Goal: Task Accomplishment & Management: Manage account settings

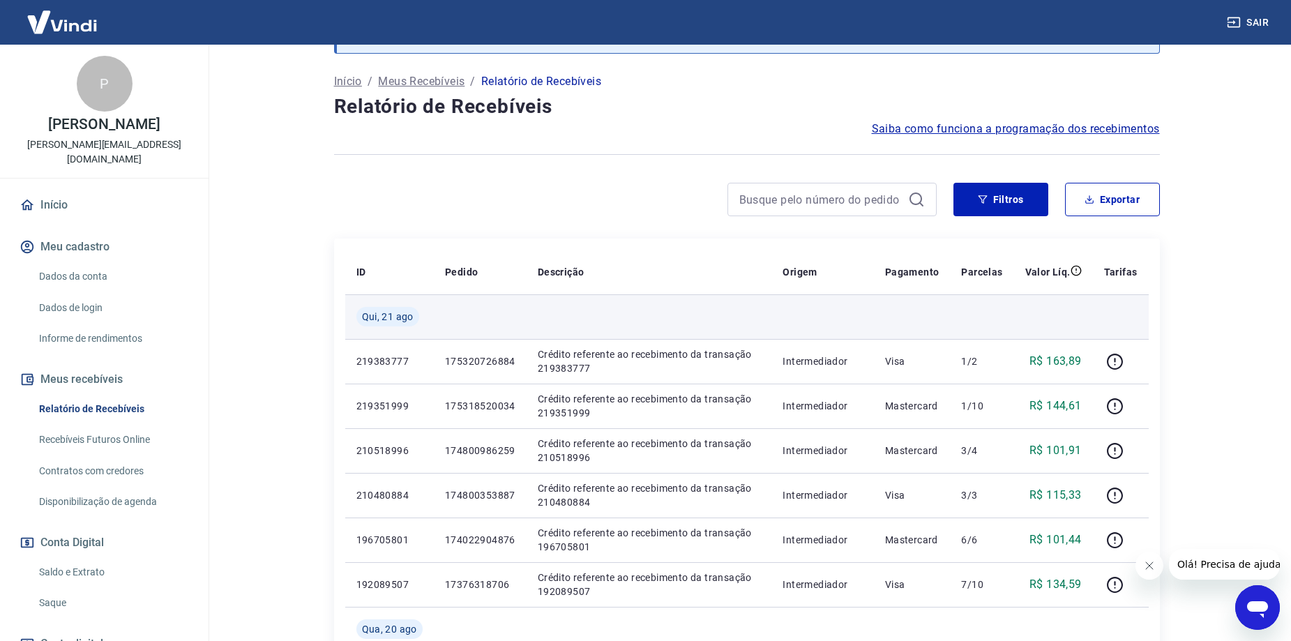
scroll to position [139, 0]
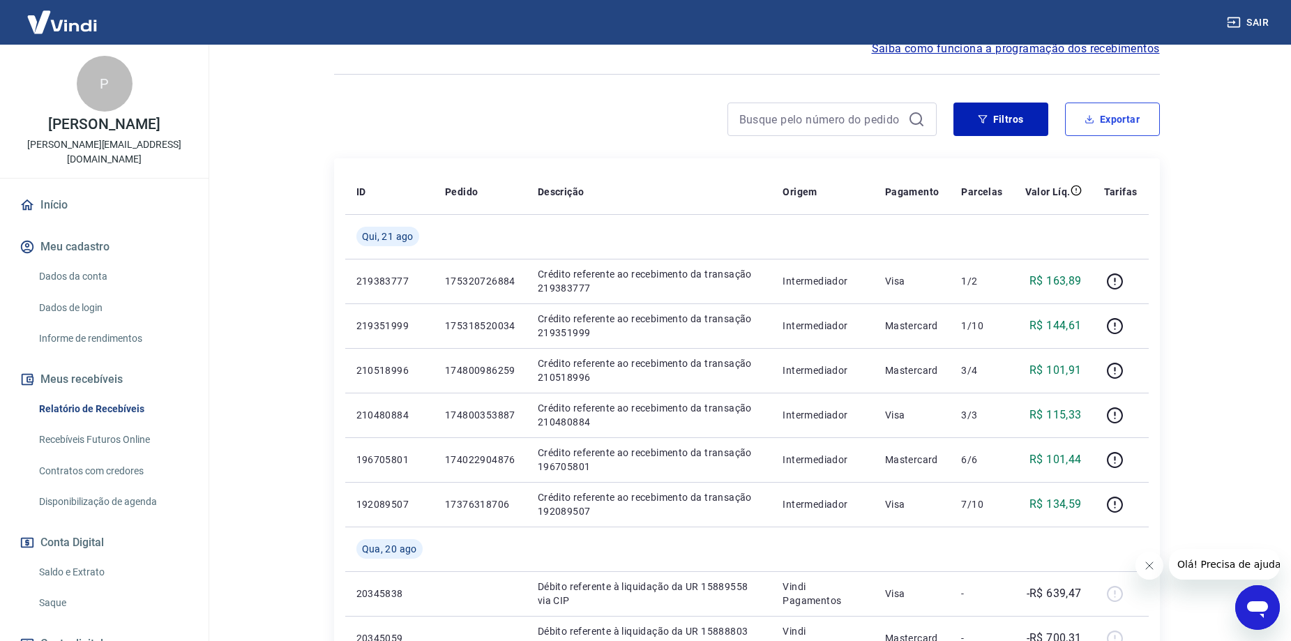
click at [1085, 119] on icon "button" at bounding box center [1090, 119] width 10 height 10
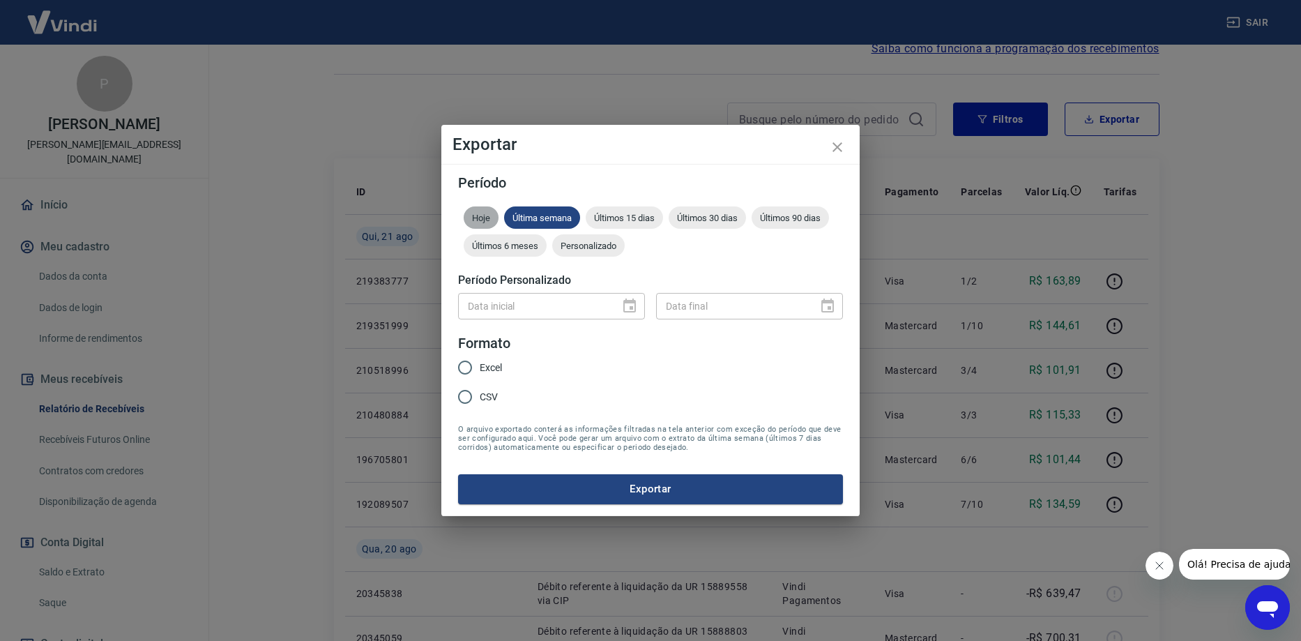
click at [474, 222] on span "Hoje" at bounding box center [481, 218] width 35 height 10
click at [460, 372] on input "Excel" at bounding box center [465, 367] width 29 height 29
radio input "true"
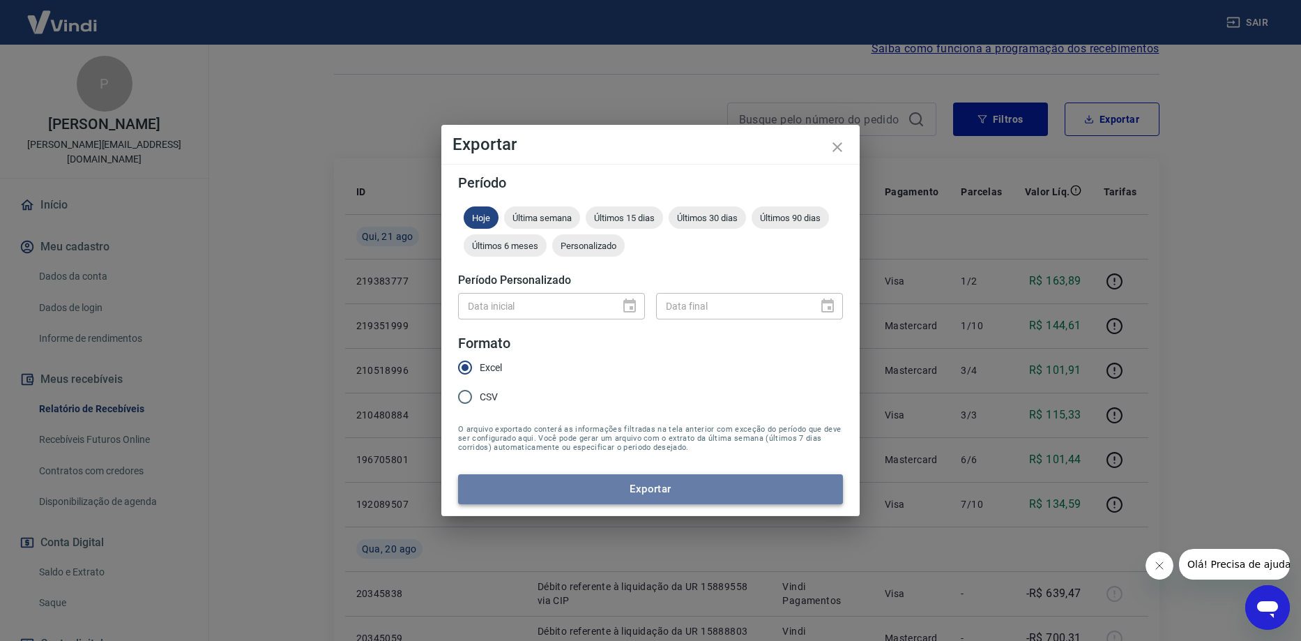
click at [513, 483] on button "Exportar" at bounding box center [650, 488] width 385 height 29
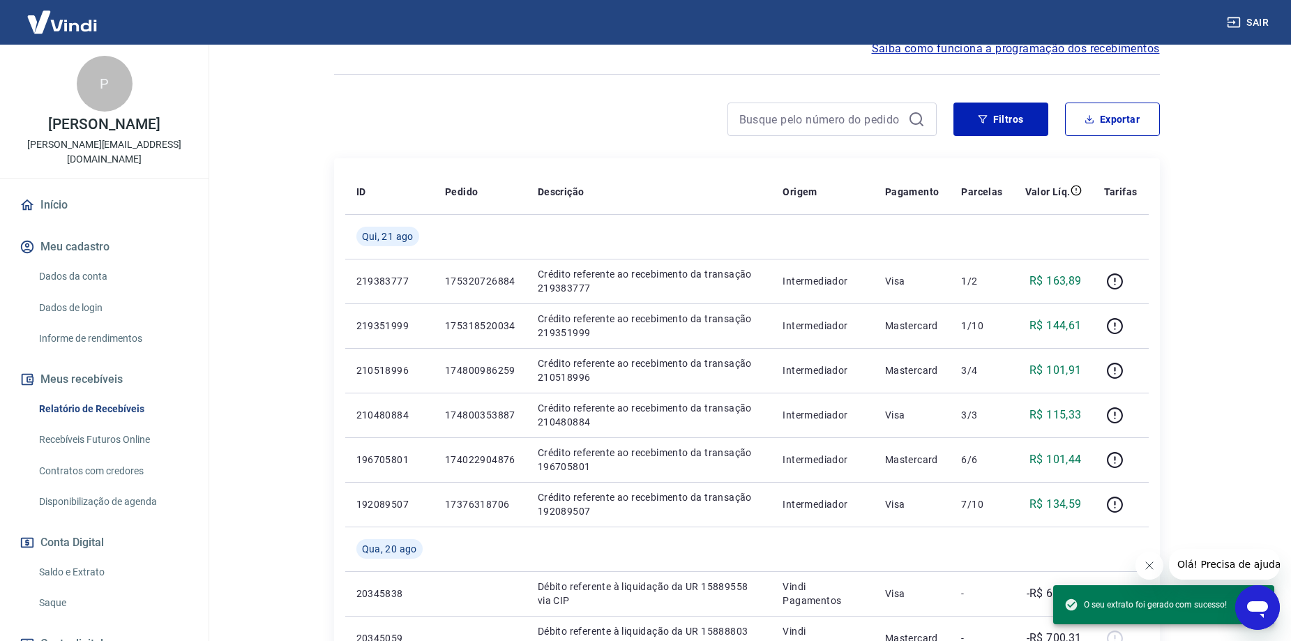
click at [120, 439] on link "Recebíveis Futuros Online" at bounding box center [112, 439] width 158 height 29
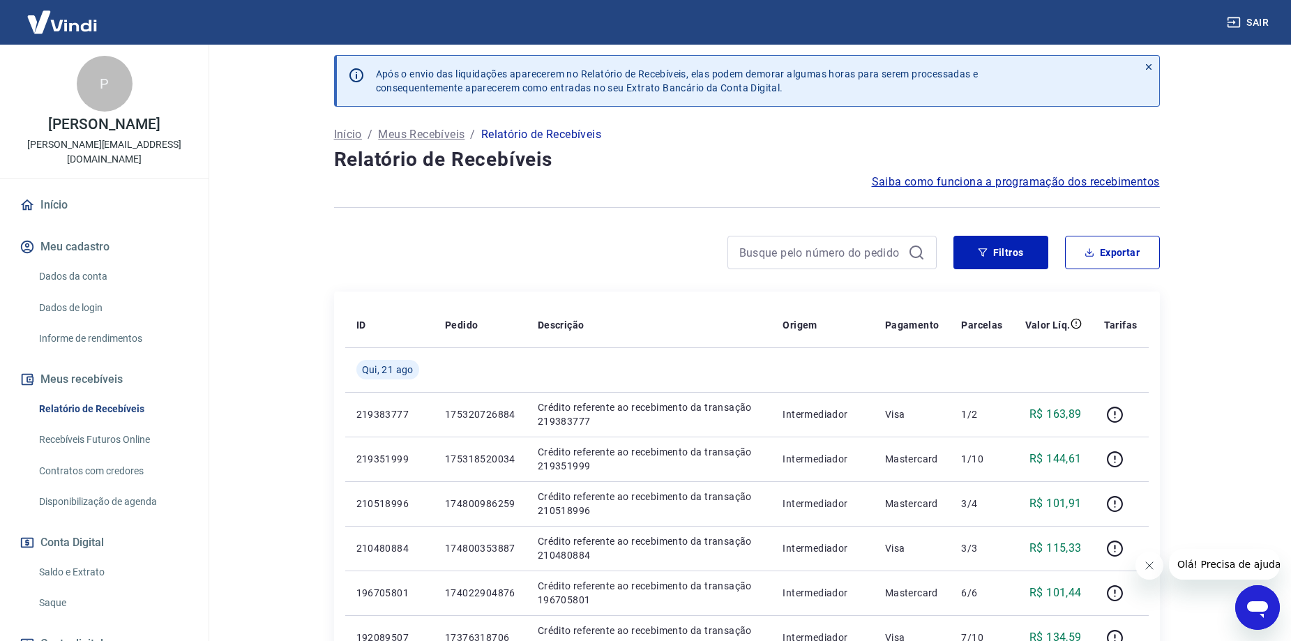
scroll to position [0, 0]
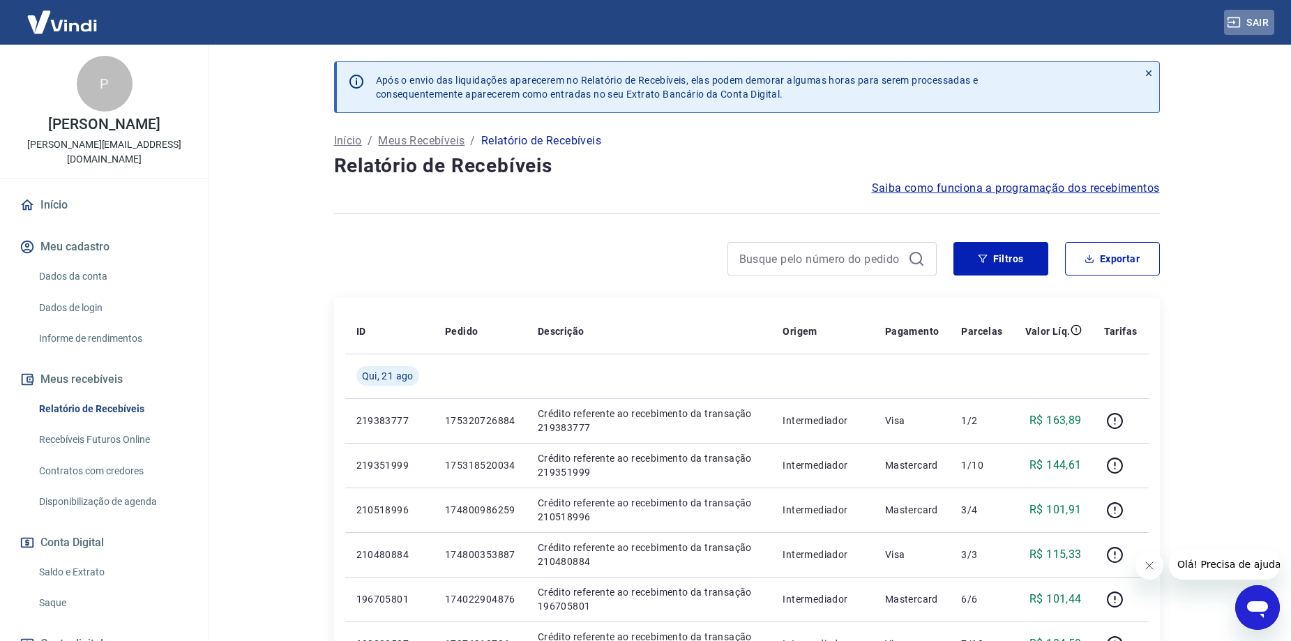
click at [1246, 27] on button "Sair" at bounding box center [1249, 23] width 50 height 26
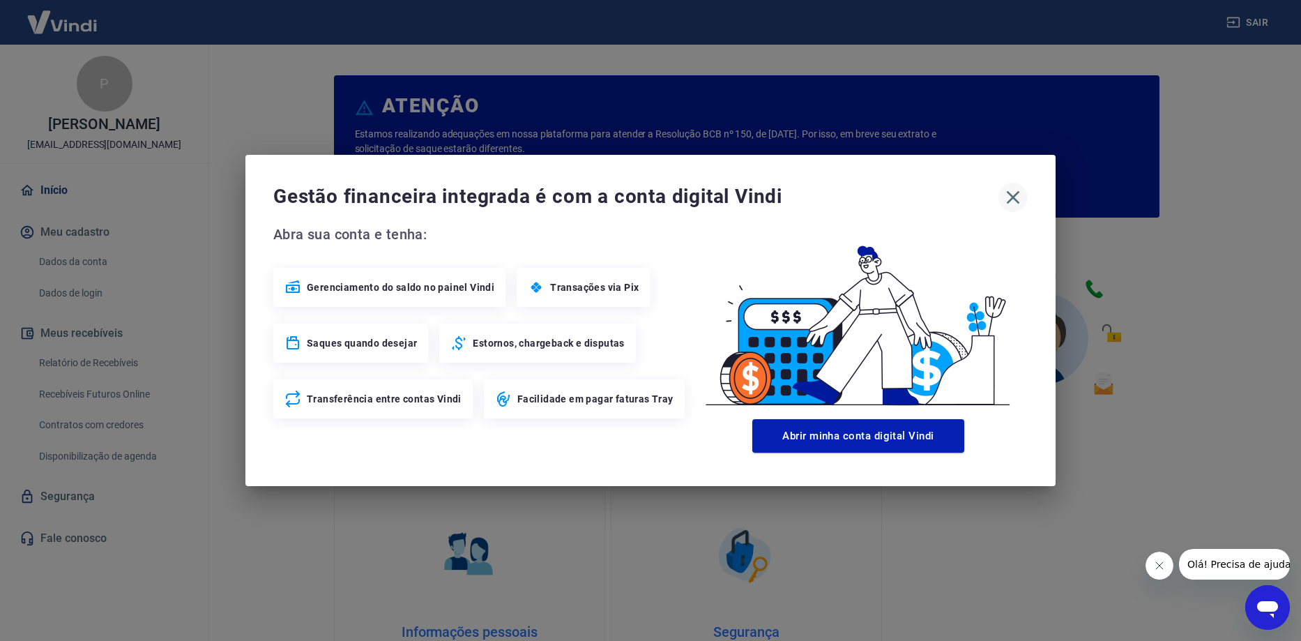
click at [1021, 195] on icon "button" at bounding box center [1013, 197] width 22 height 22
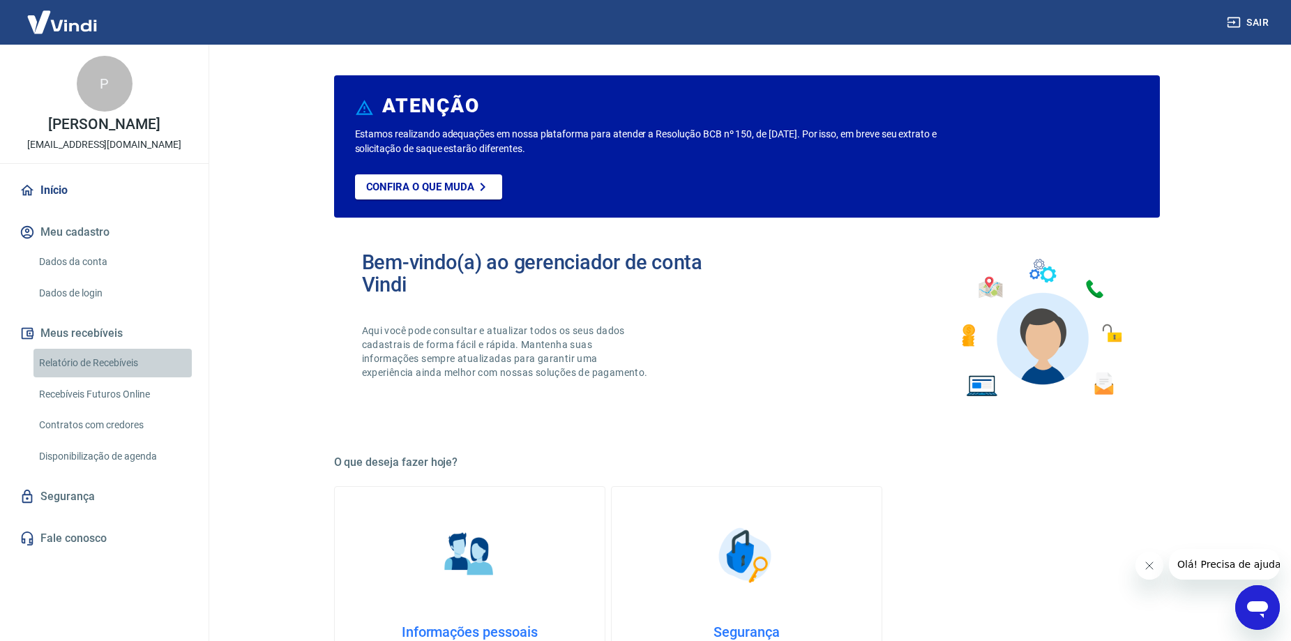
click at [137, 372] on link "Relatório de Recebíveis" at bounding box center [112, 363] width 158 height 29
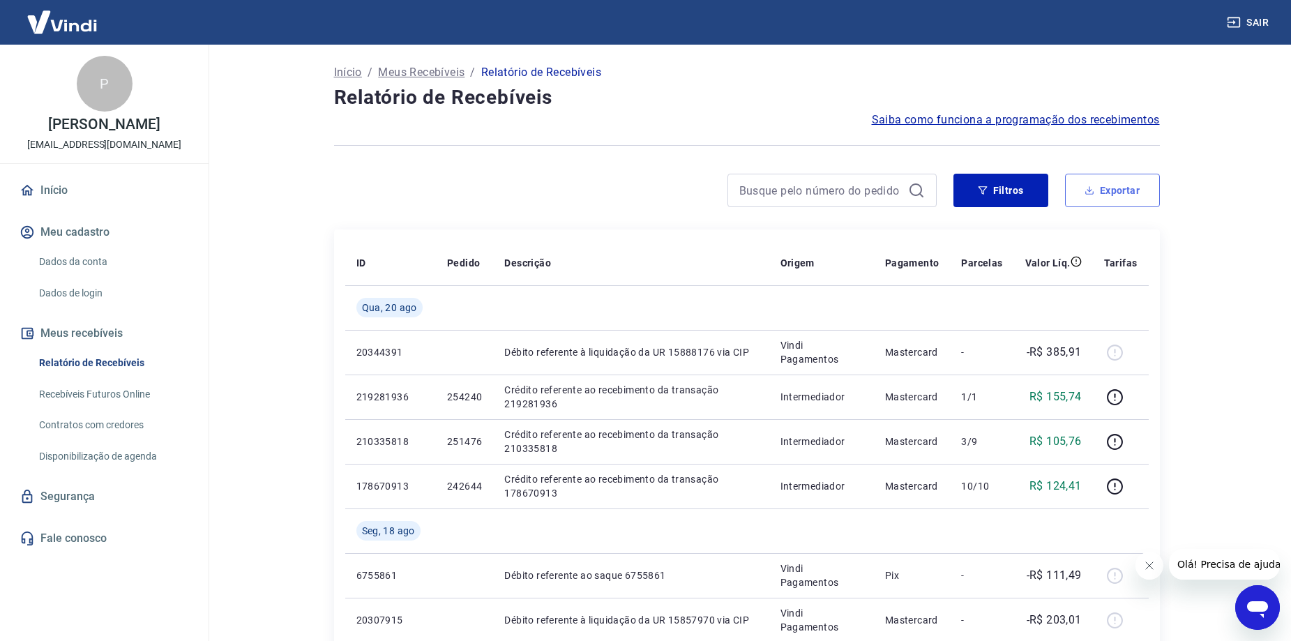
click at [1088, 202] on button "Exportar" at bounding box center [1112, 190] width 95 height 33
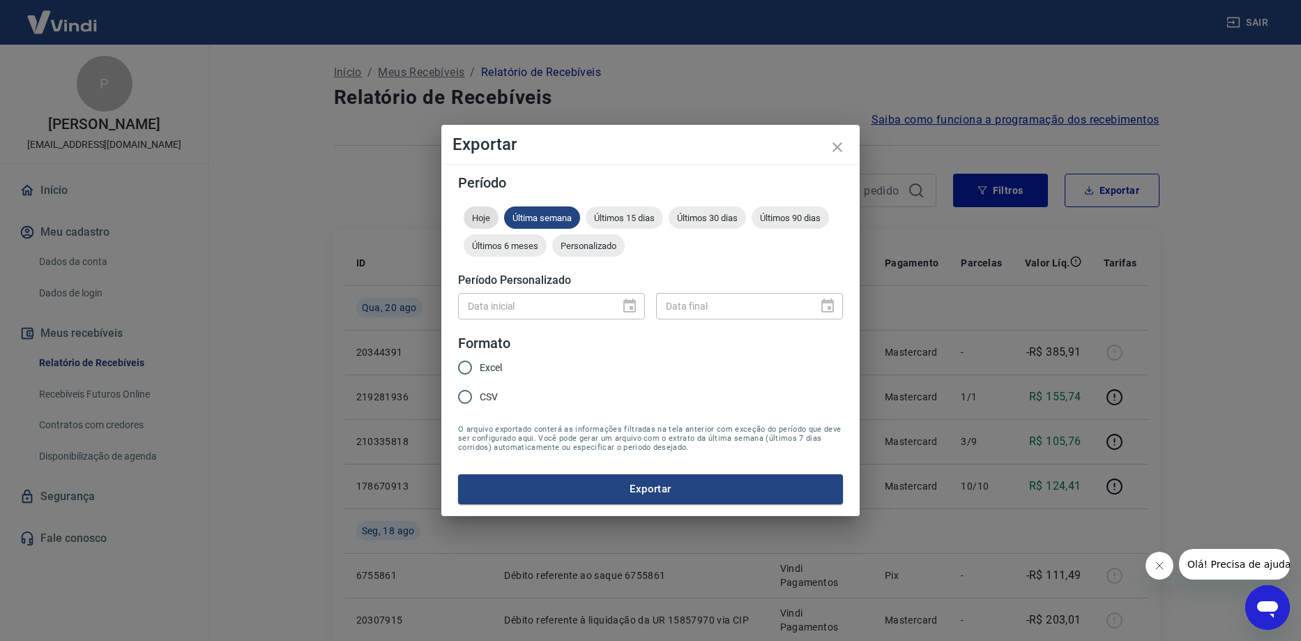
drag, startPoint x: 469, startPoint y: 211, endPoint x: 483, endPoint y: 218, distance: 15.0
click at [469, 210] on div "Hoje" at bounding box center [481, 217] width 35 height 22
click at [464, 369] on input "Excel" at bounding box center [465, 367] width 29 height 29
radio input "true"
click at [552, 492] on button "Exportar" at bounding box center [650, 488] width 385 height 29
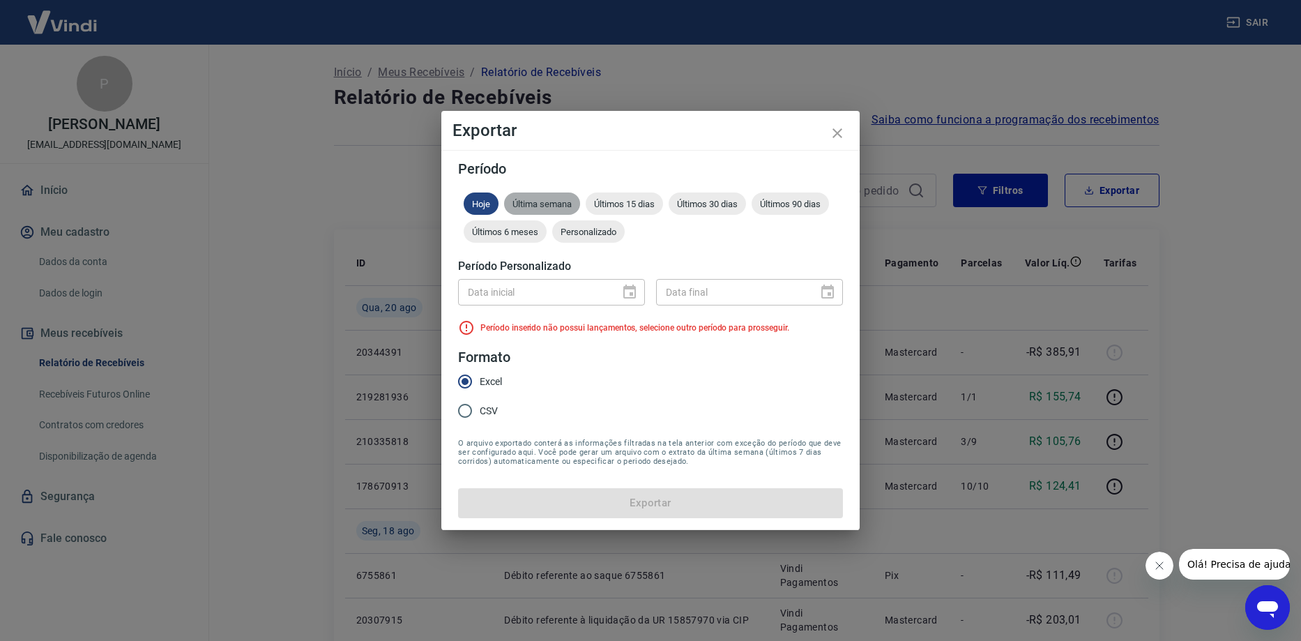
click at [535, 206] on span "Última semana" at bounding box center [542, 204] width 76 height 10
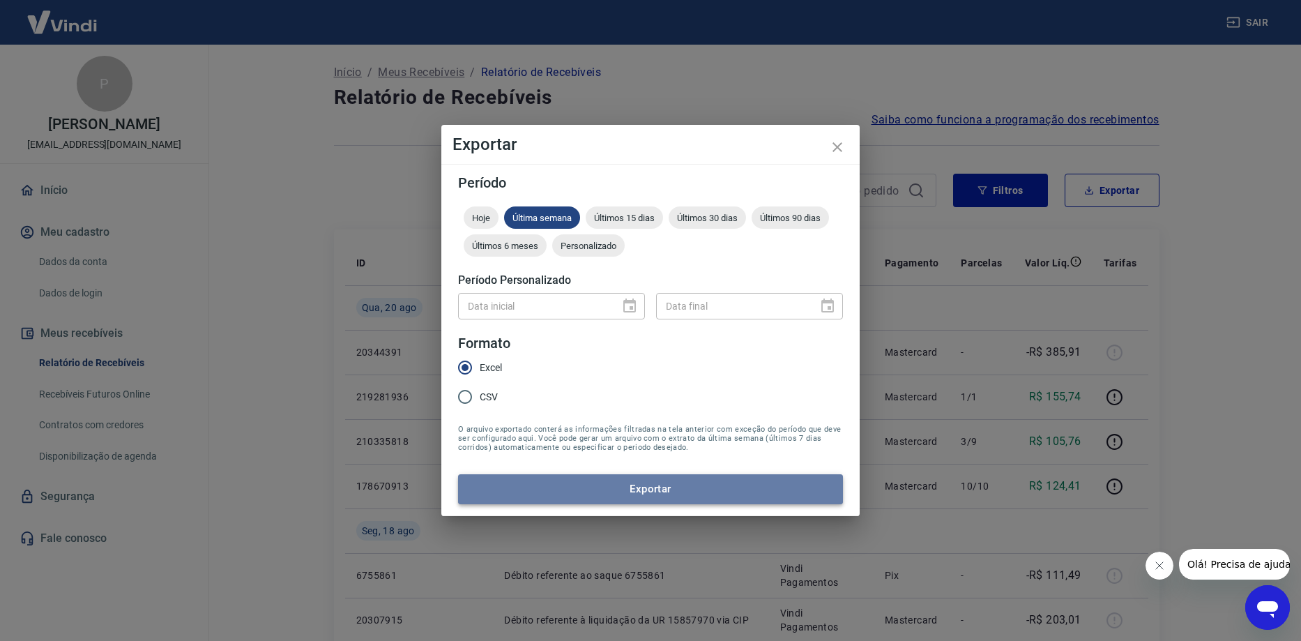
click at [633, 497] on button "Exportar" at bounding box center [650, 488] width 385 height 29
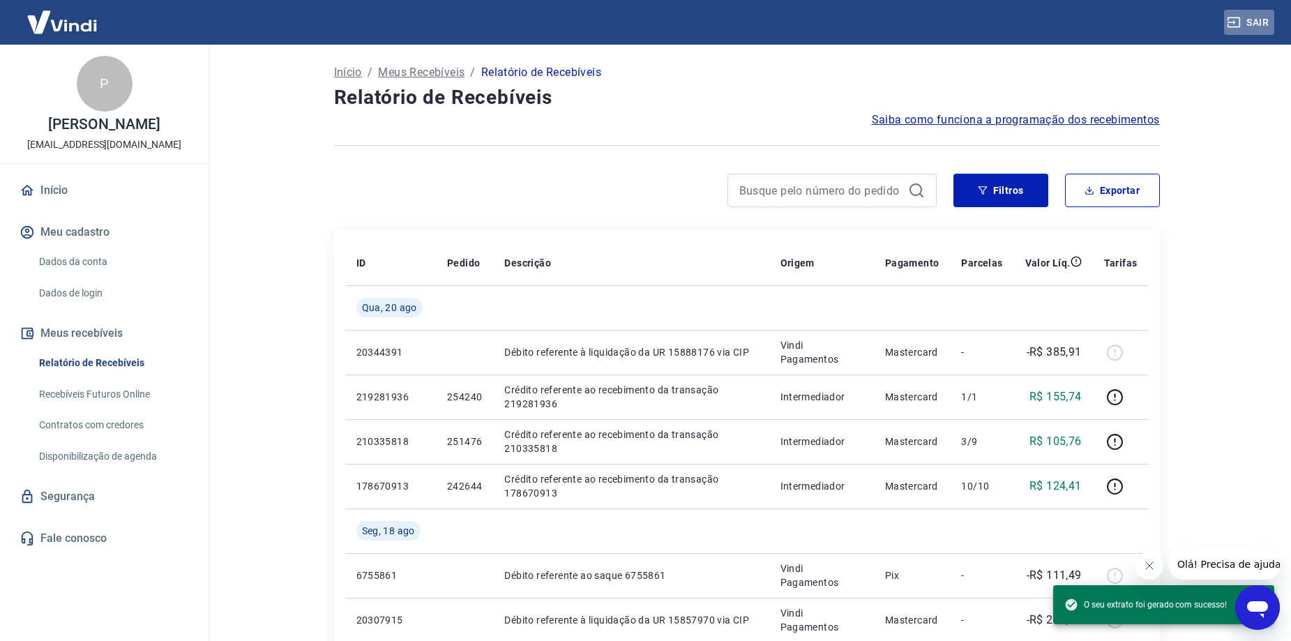
click at [1235, 20] on icon "button" at bounding box center [1234, 22] width 14 height 14
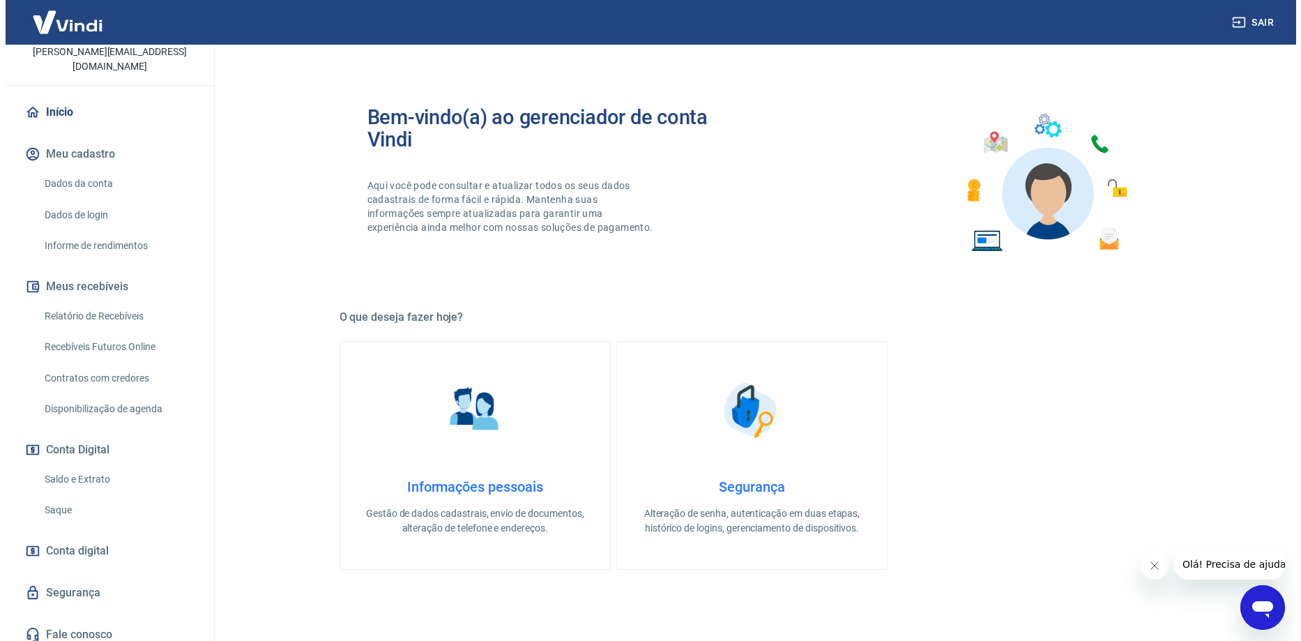
scroll to position [102, 0]
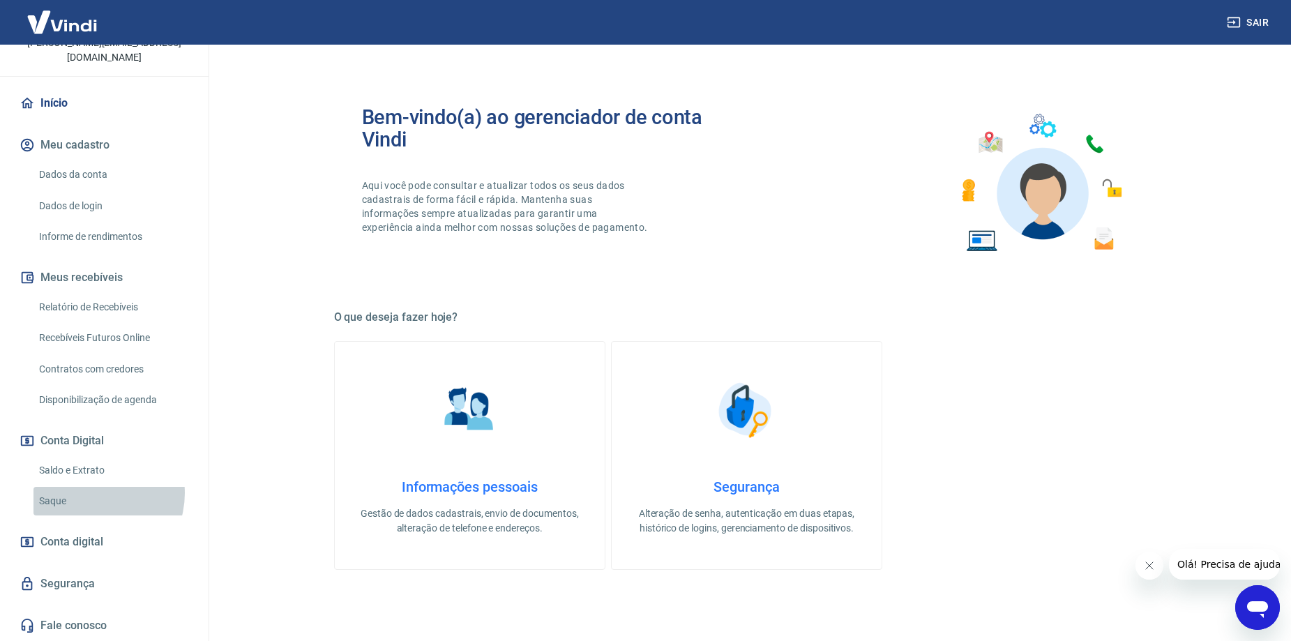
click at [91, 493] on link "Saque" at bounding box center [112, 501] width 158 height 29
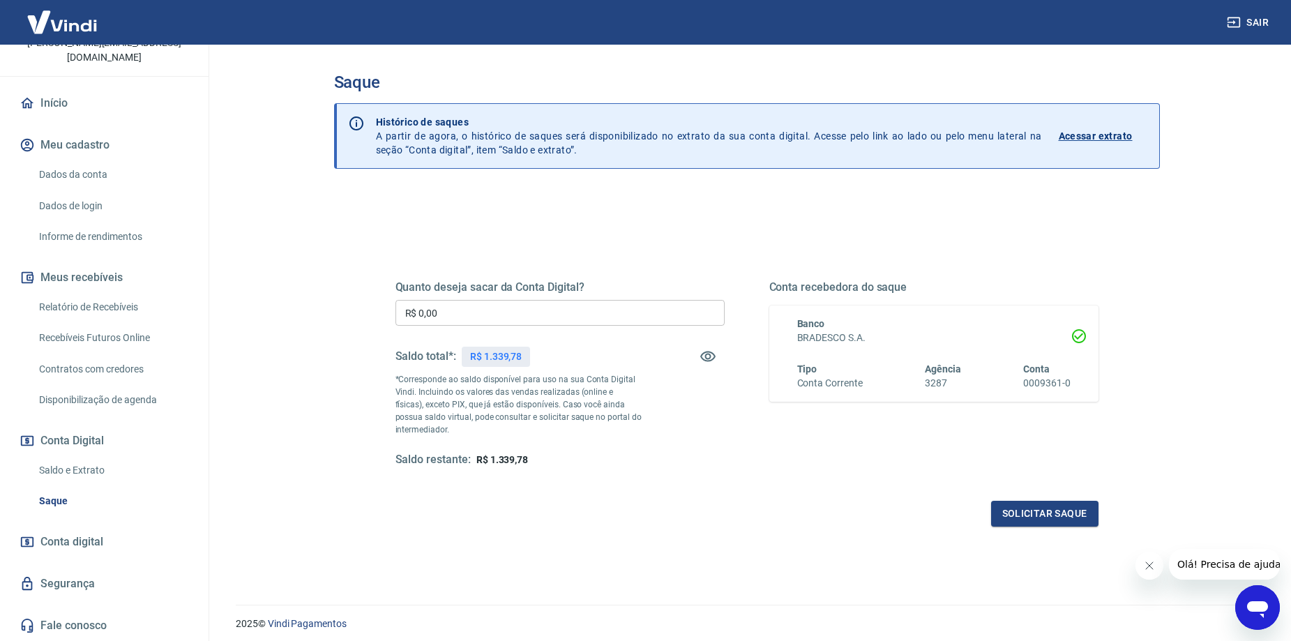
click at [567, 308] on input "R$ 0,00" at bounding box center [559, 313] width 329 height 26
type input "R$ 1.339,78"
click at [1027, 506] on button "Solicitar saque" at bounding box center [1044, 514] width 107 height 26
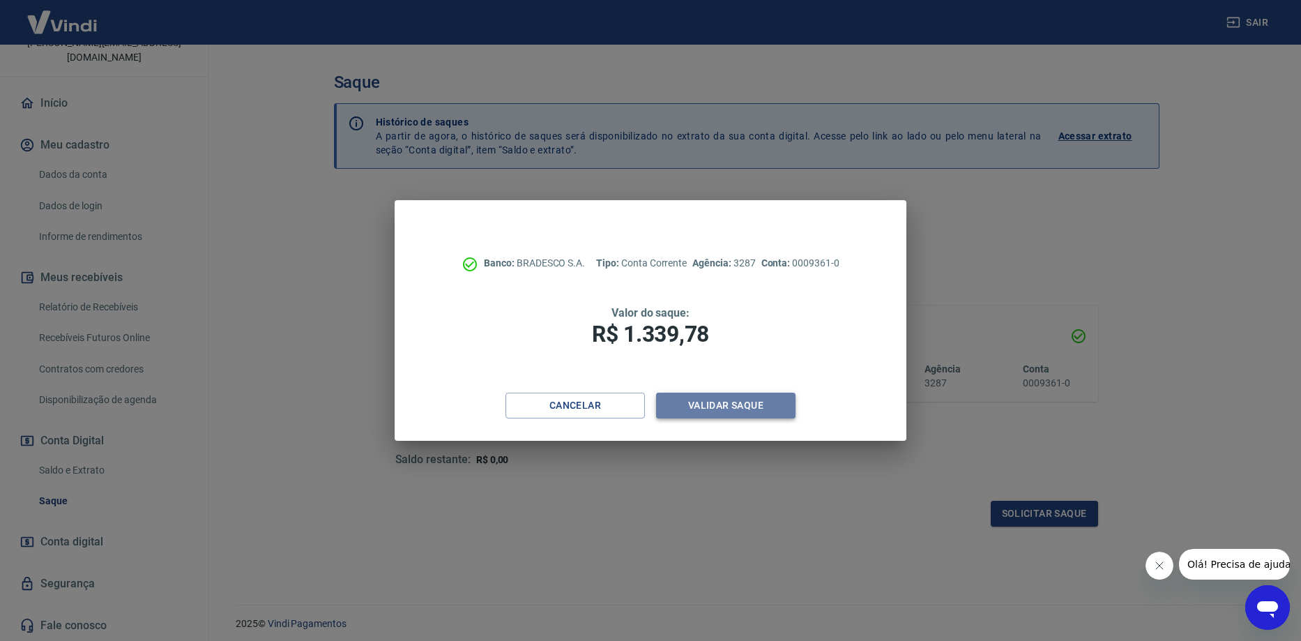
click at [717, 405] on button "Validar saque" at bounding box center [725, 406] width 139 height 26
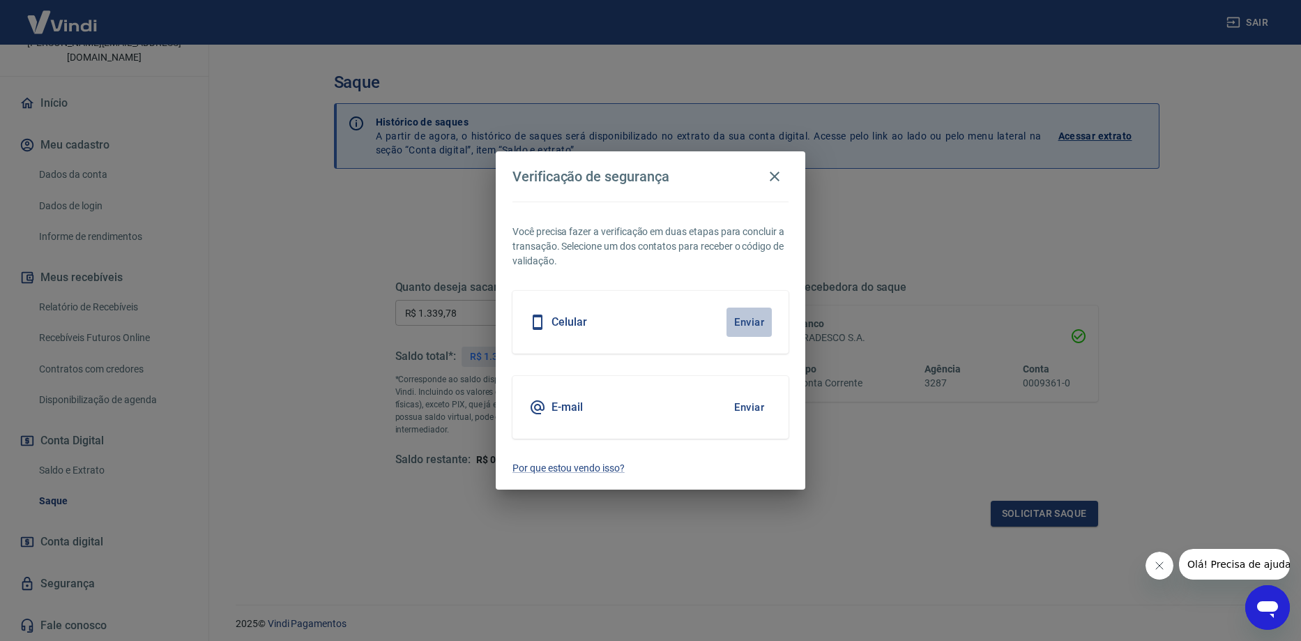
click at [758, 312] on button "Enviar" at bounding box center [749, 322] width 45 height 29
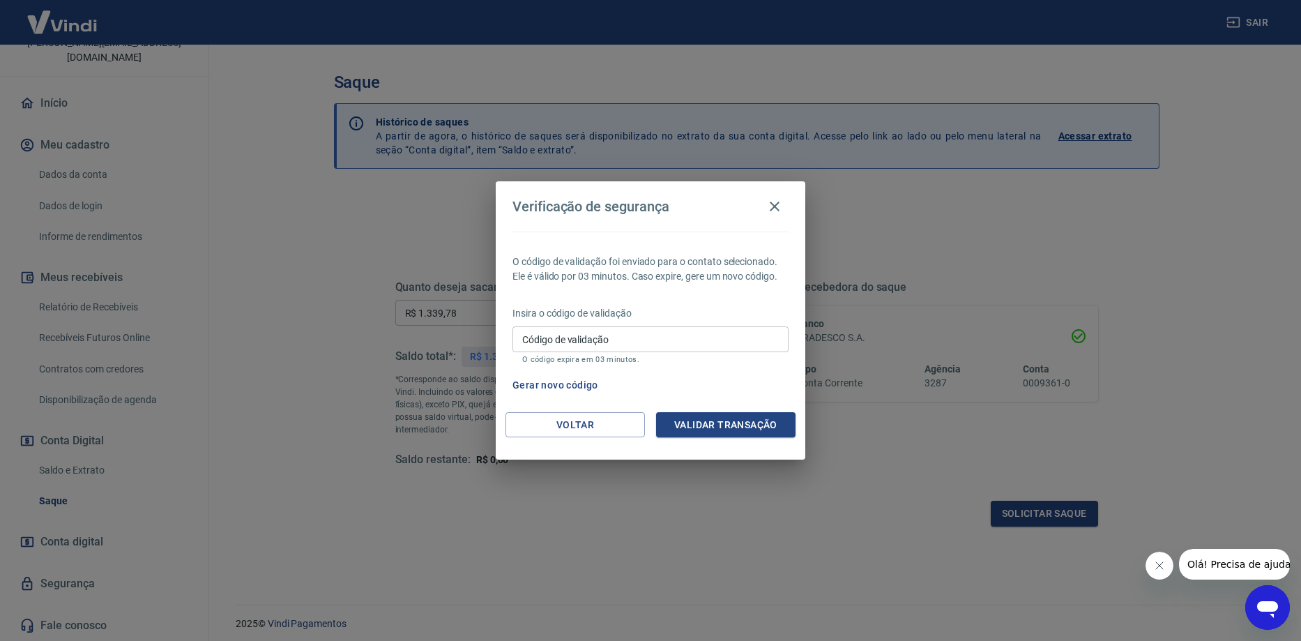
click at [548, 339] on div "Código de validação Código de validação O código expira em 03 minutos." at bounding box center [651, 345] width 276 height 38
type input "283142"
click at [697, 432] on button "Validar transação" at bounding box center [725, 425] width 139 height 26
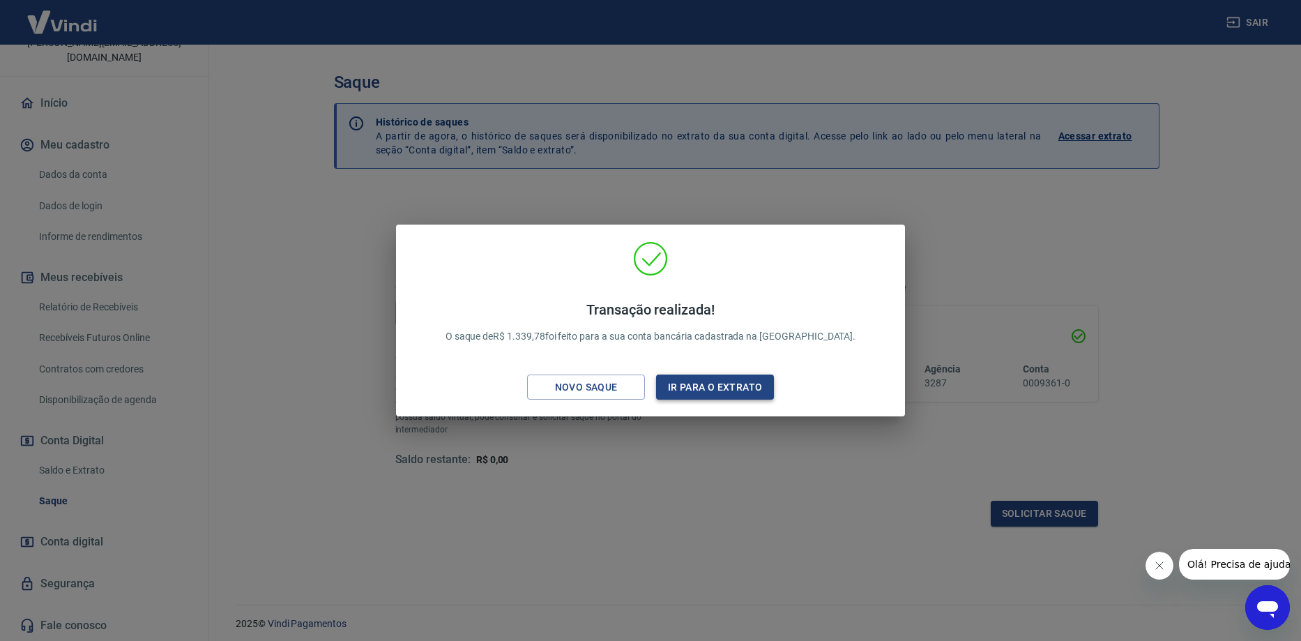
click at [681, 394] on button "Ir para o extrato" at bounding box center [715, 388] width 118 height 26
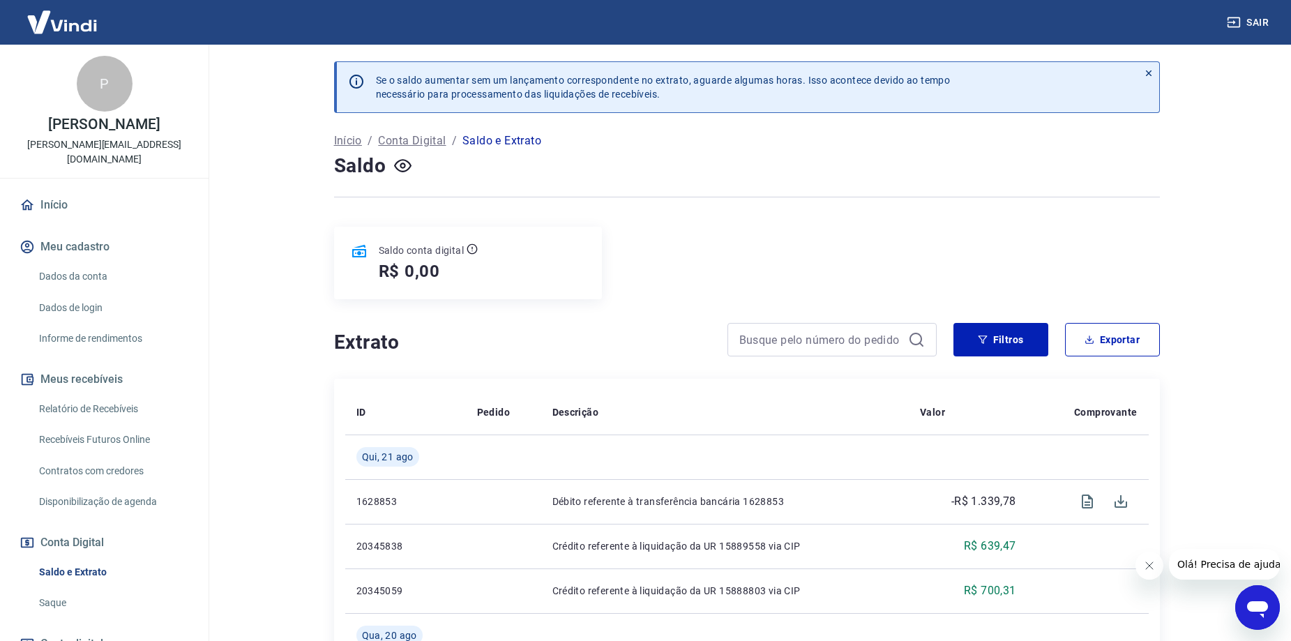
click at [110, 438] on link "Recebíveis Futuros Online" at bounding box center [112, 439] width 158 height 29
